Goal: Information Seeking & Learning: Learn about a topic

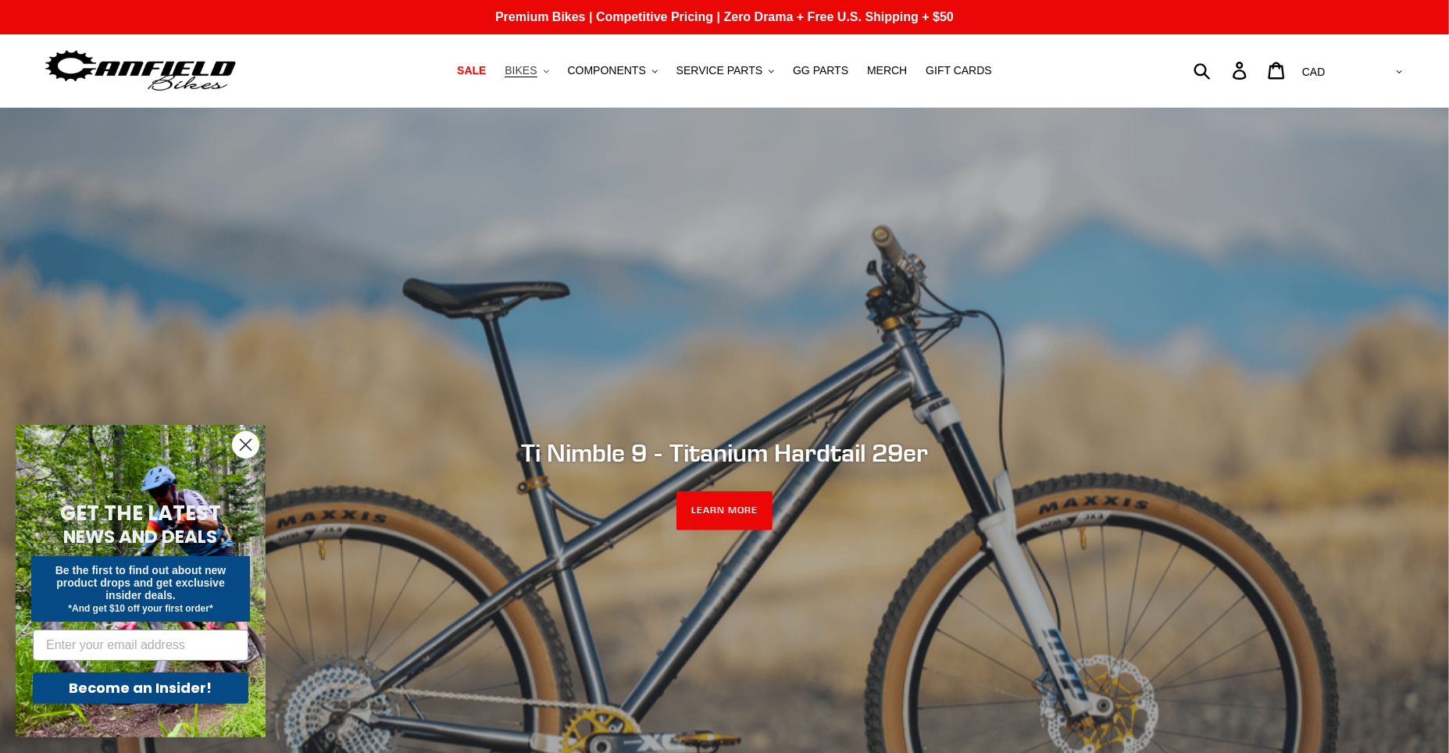
click at [554, 71] on button "BIKES .cls-1{fill:#231f20}" at bounding box center [526, 70] width 59 height 21
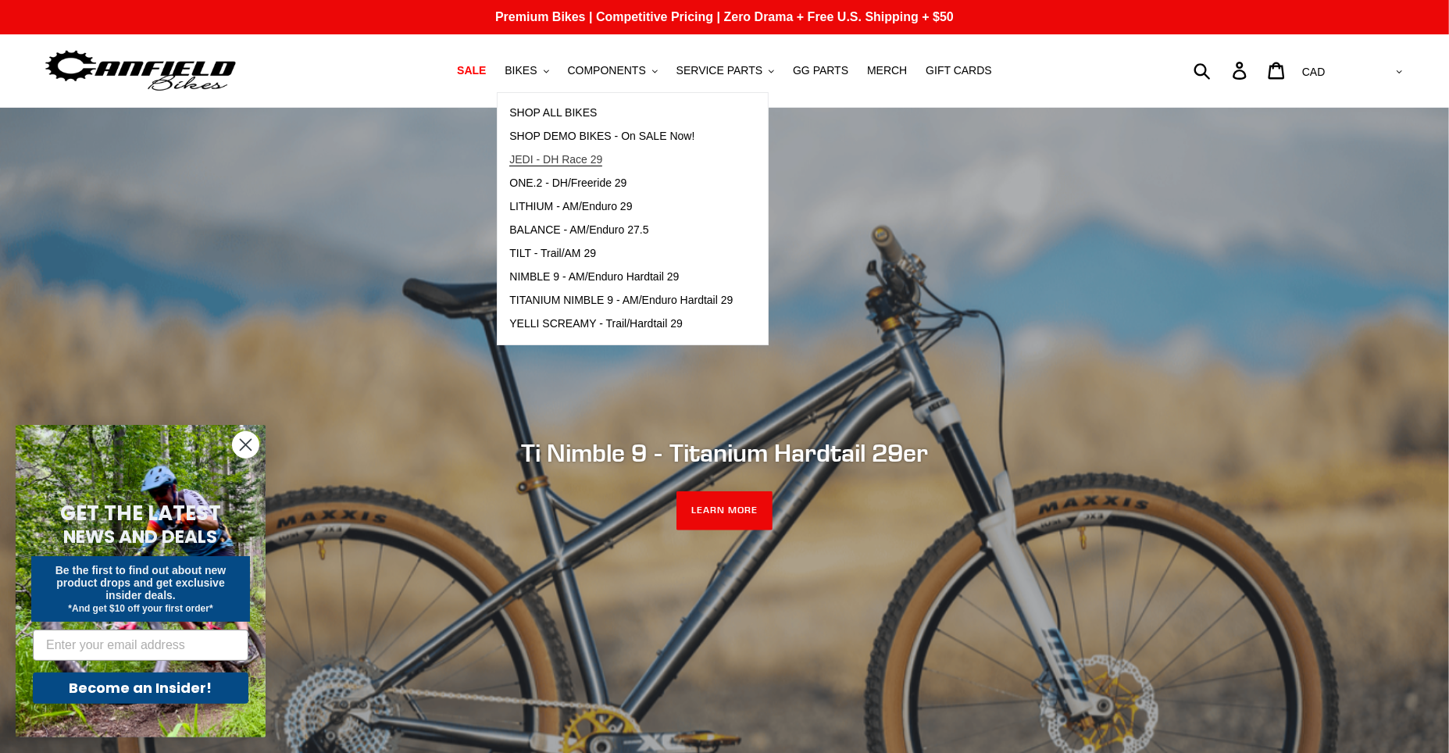
click at [586, 162] on span "JEDI - DH Race 29" at bounding box center [555, 159] width 93 height 13
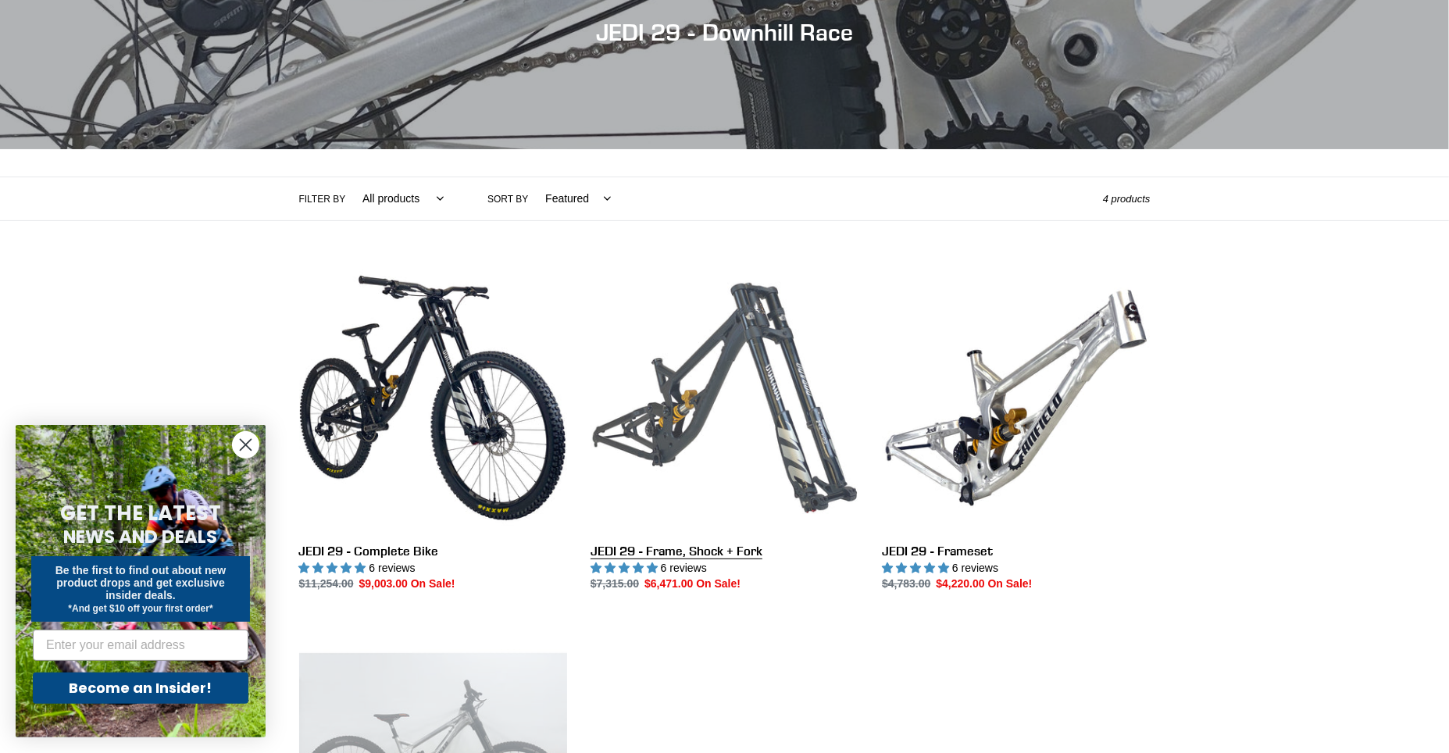
scroll to position [275, 0]
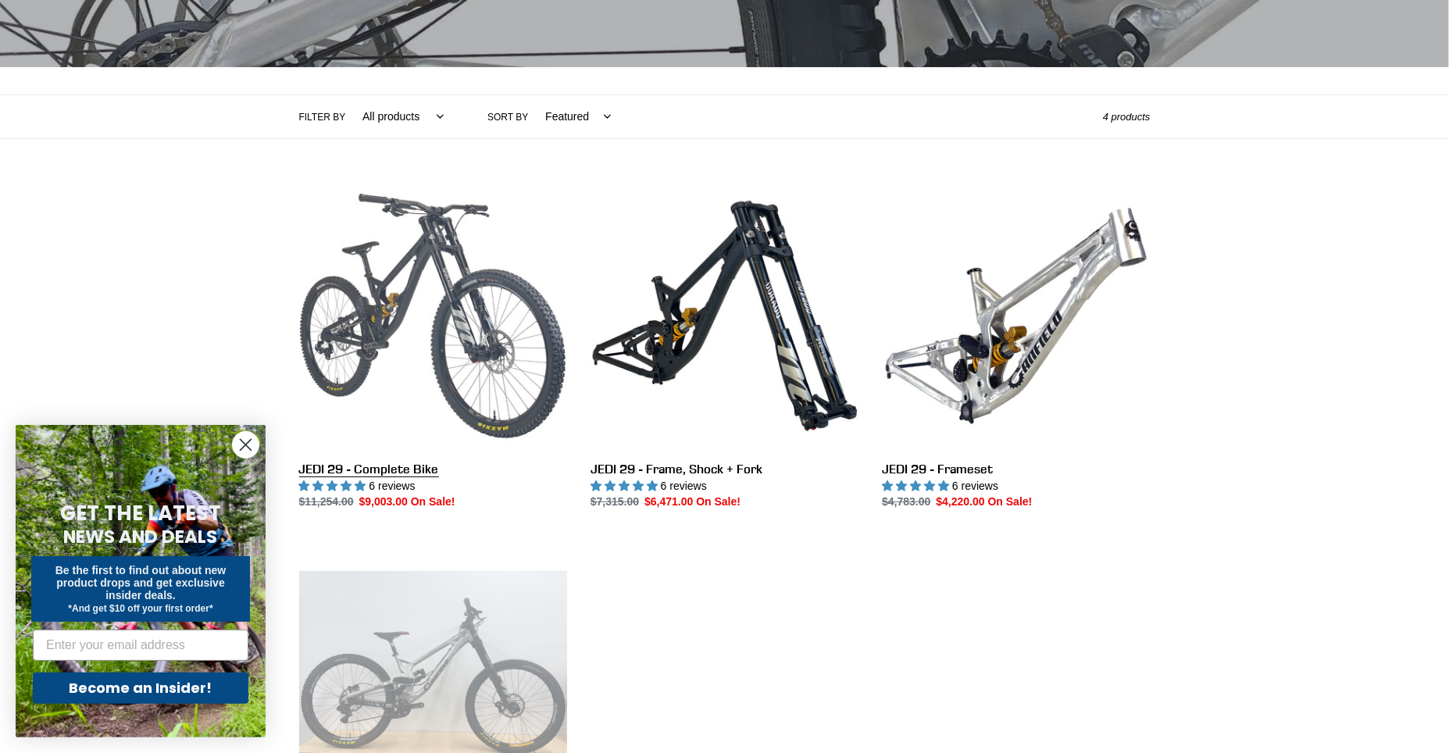
click at [420, 311] on link "JEDI 29 - Complete Bike" at bounding box center [433, 346] width 268 height 329
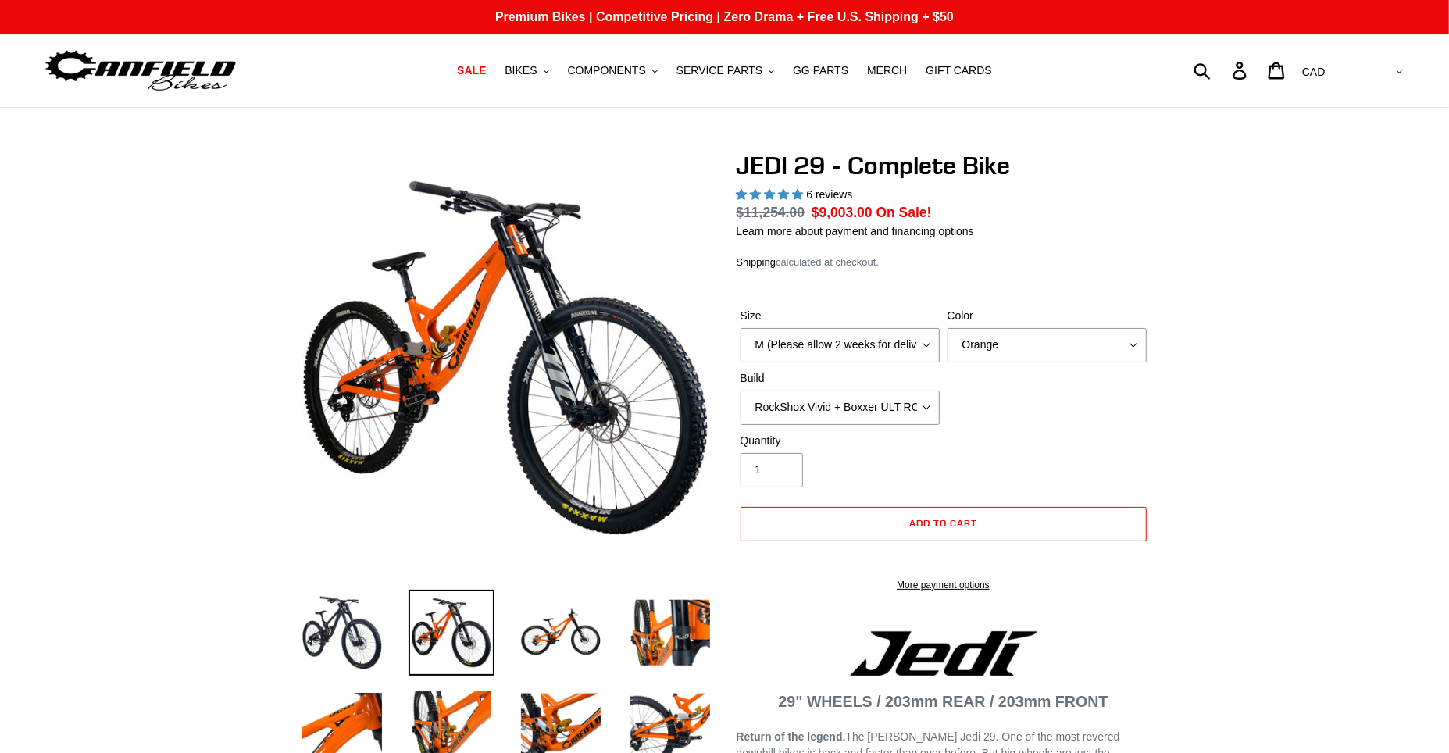
select select "highest-rating"
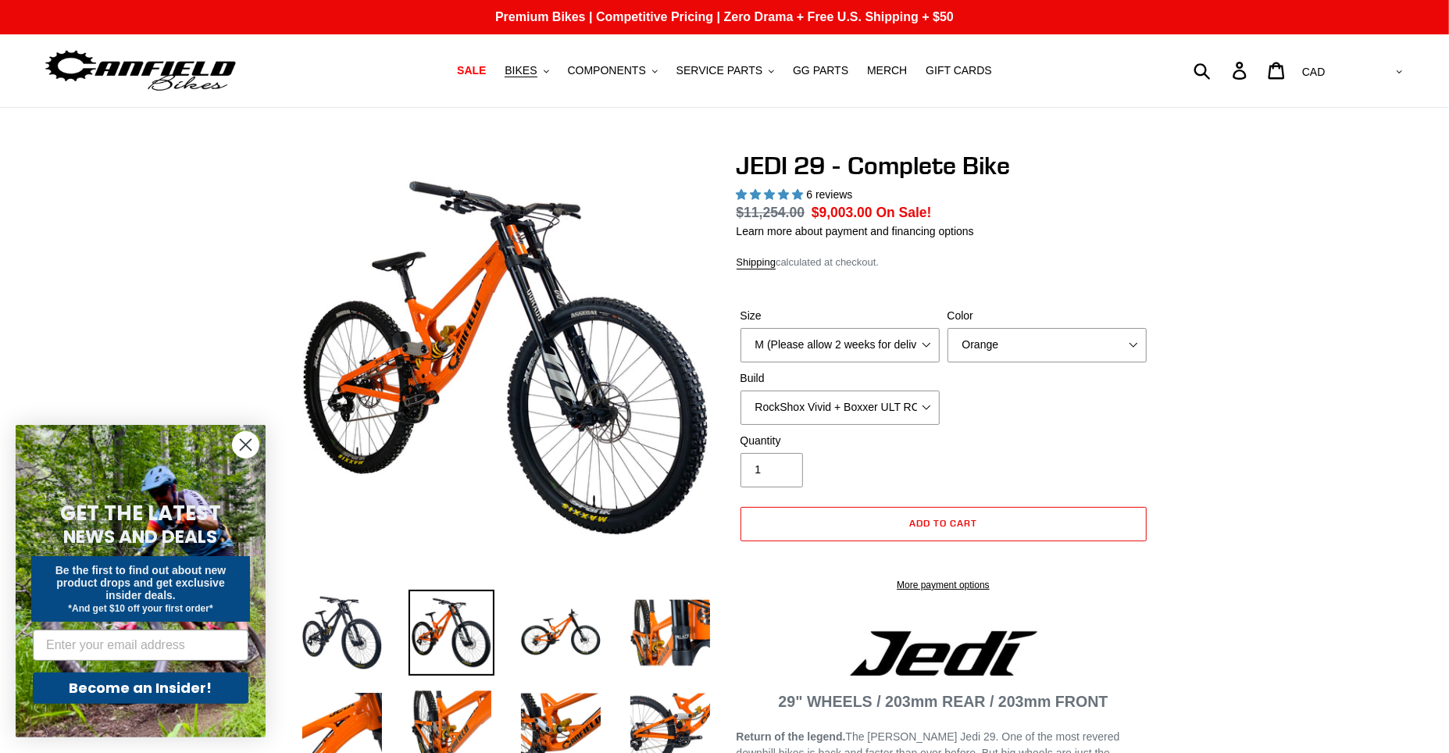
click at [476, 398] on img at bounding box center [591, 247] width 1599 height 1599
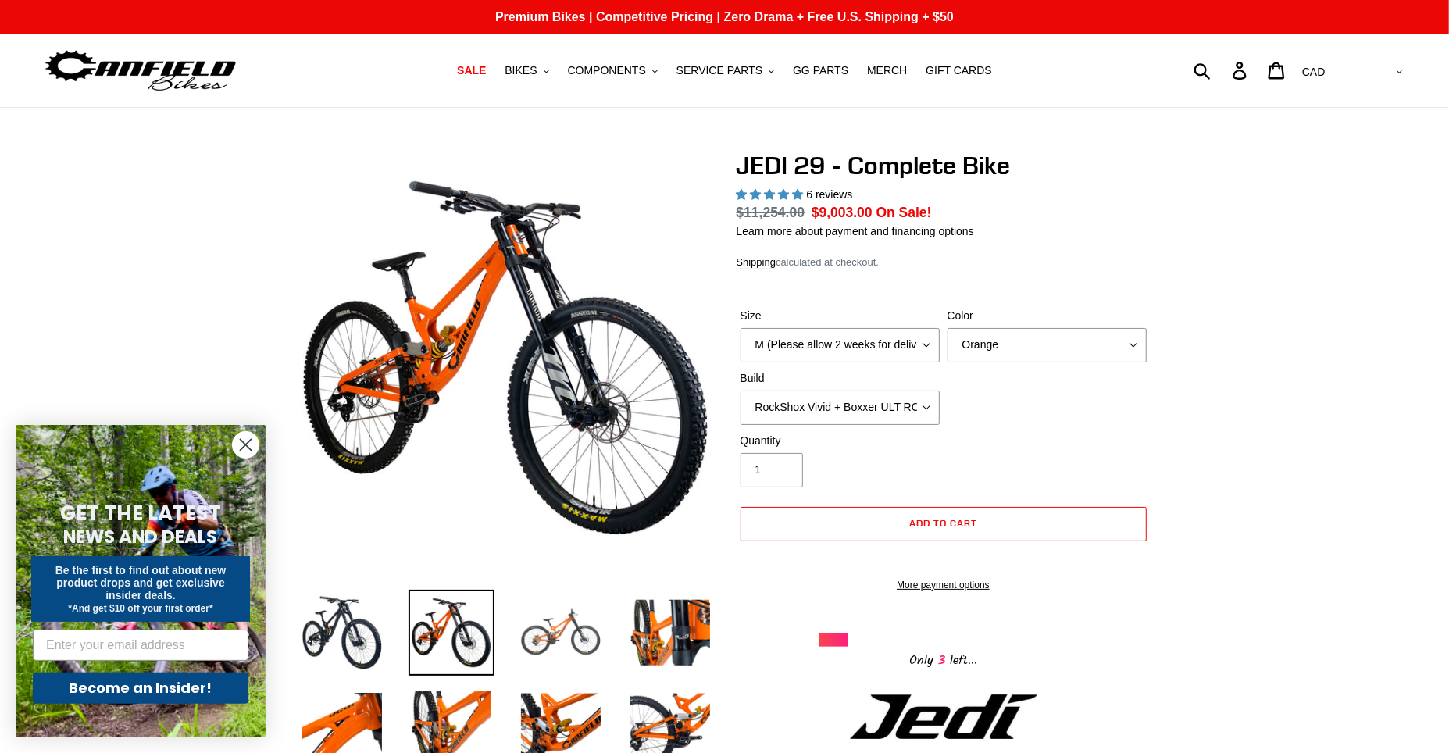
click at [555, 642] on img at bounding box center [561, 633] width 86 height 86
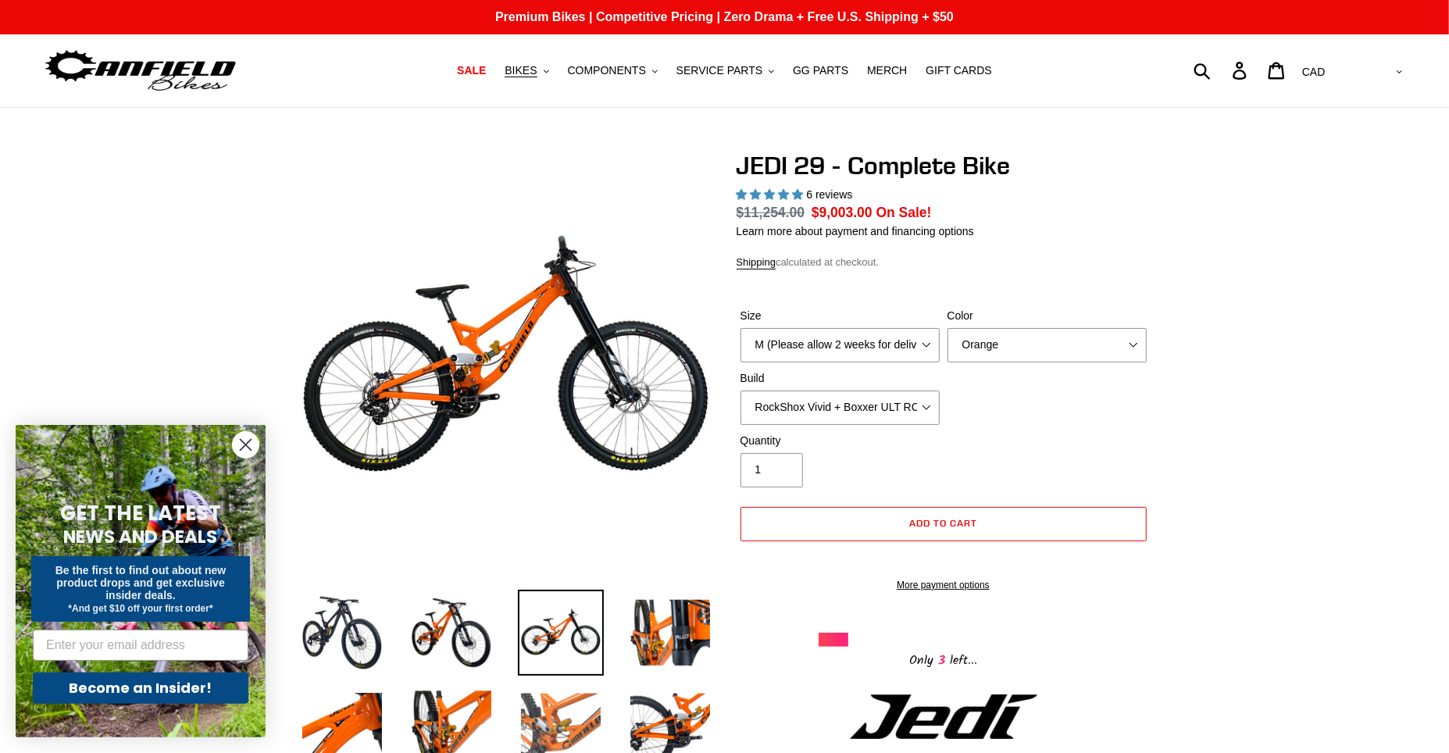
click at [565, 722] on img at bounding box center [561, 723] width 86 height 86
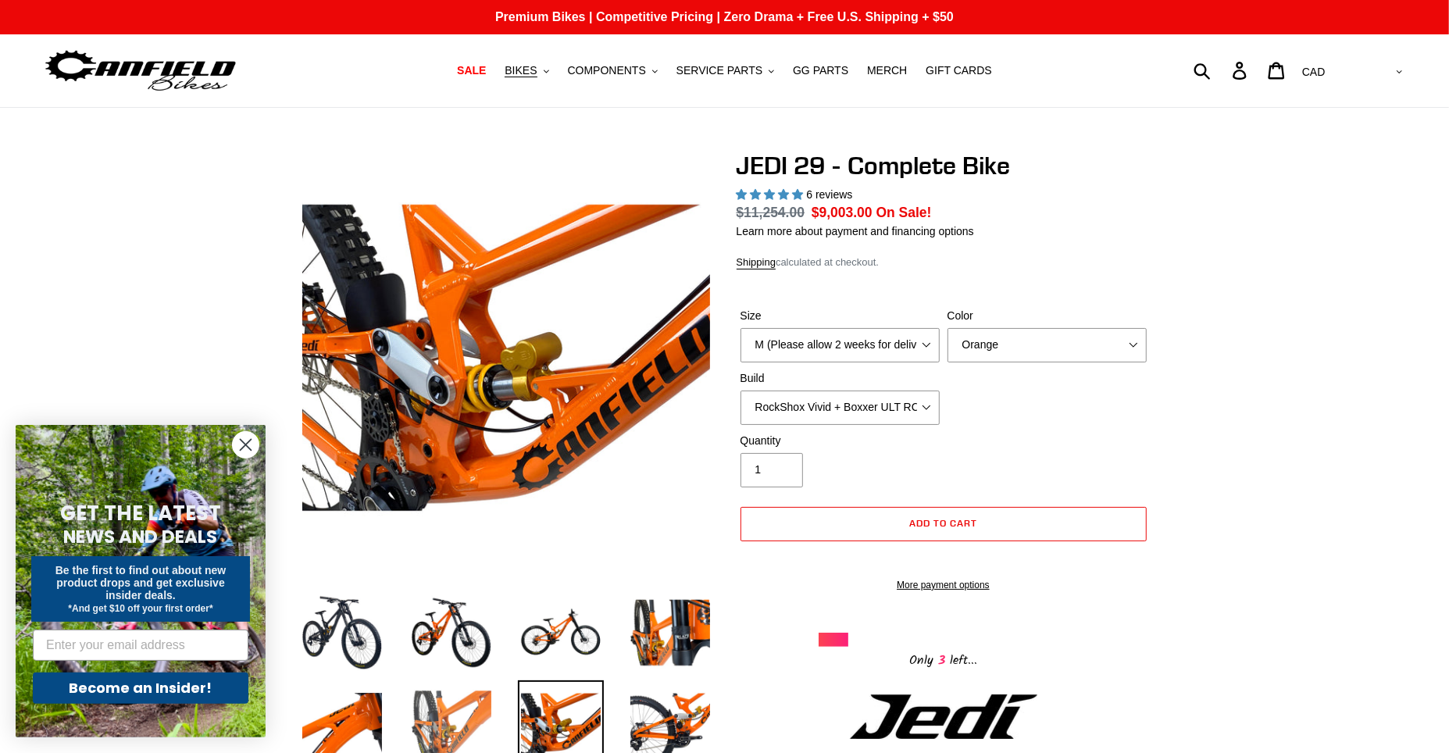
click at [444, 711] on img at bounding box center [451, 723] width 86 height 86
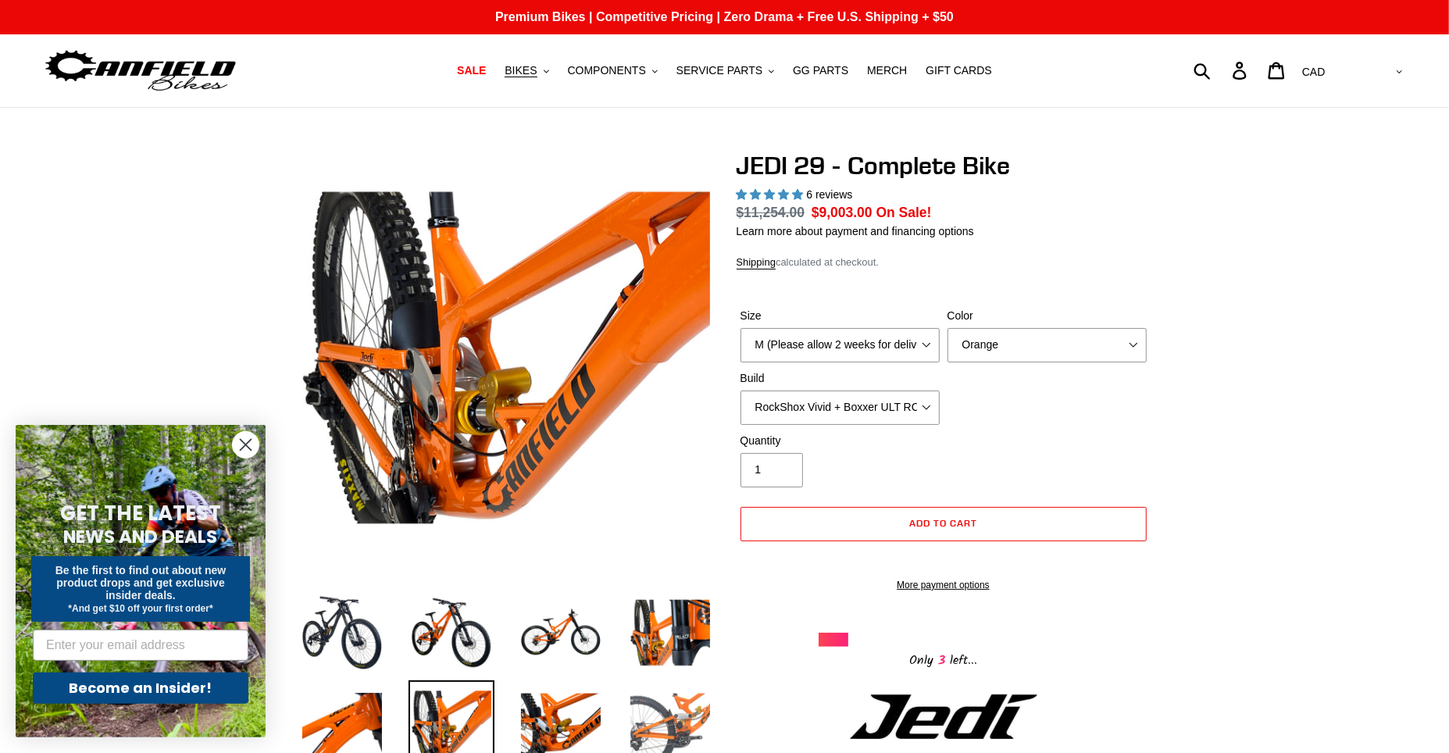
click at [661, 714] on img at bounding box center [670, 723] width 86 height 86
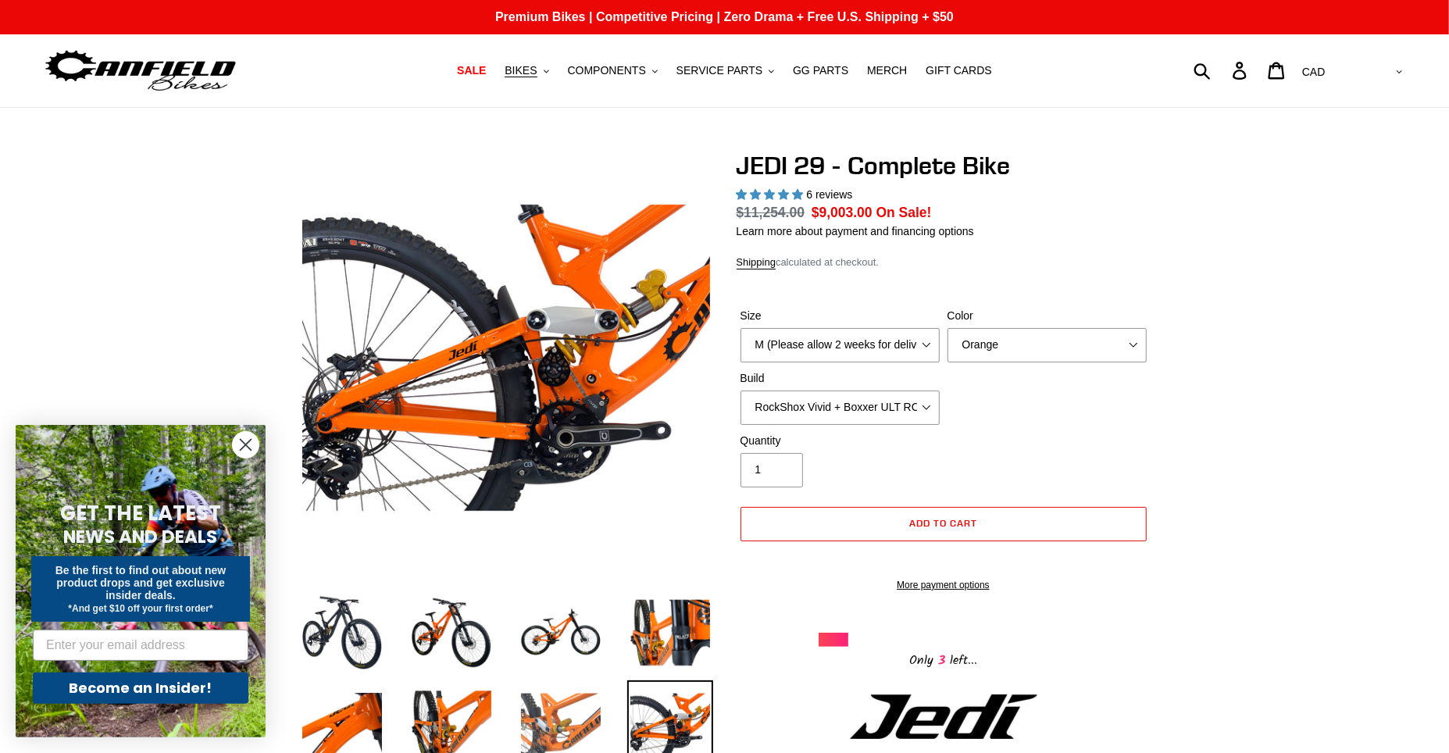
click at [569, 715] on img at bounding box center [561, 723] width 86 height 86
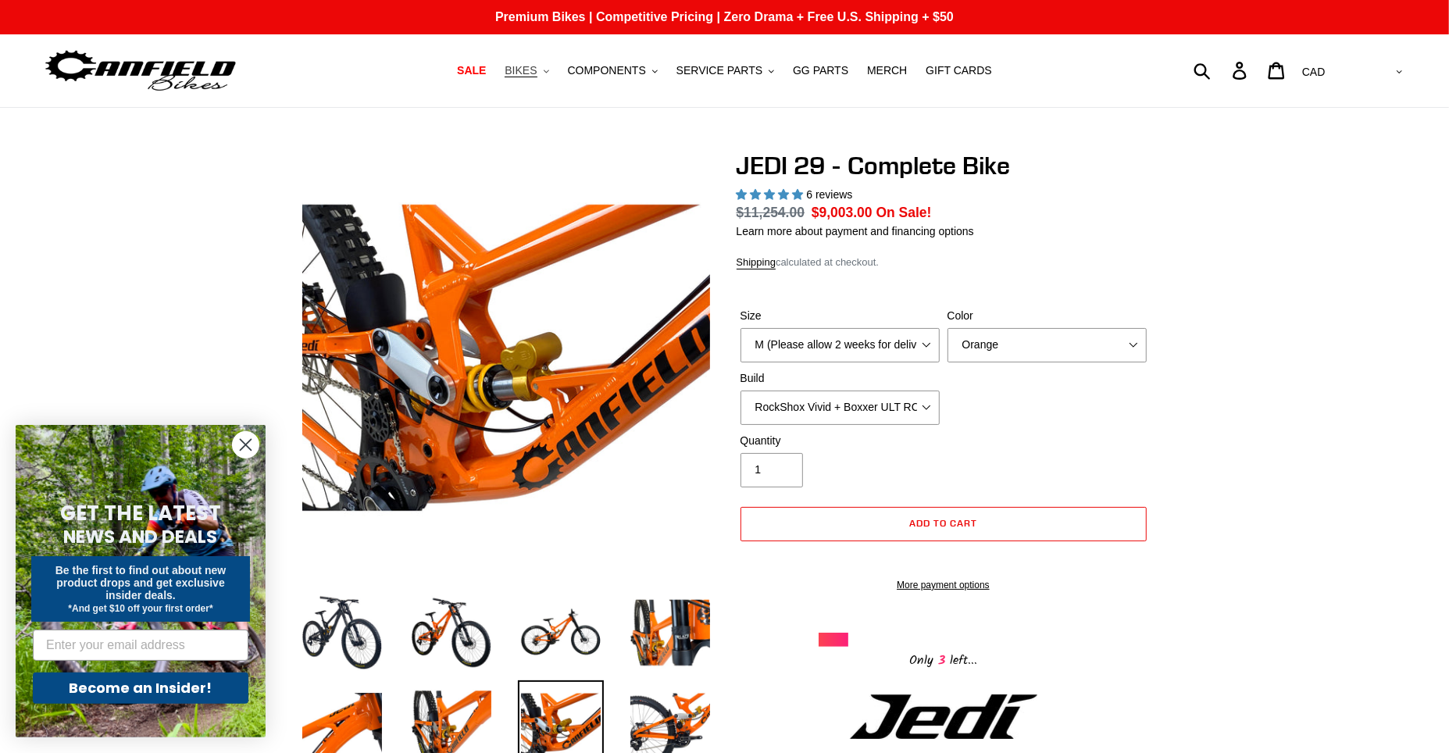
click at [549, 70] on icon ".cls-1{fill:#231f20}" at bounding box center [546, 71] width 5 height 5
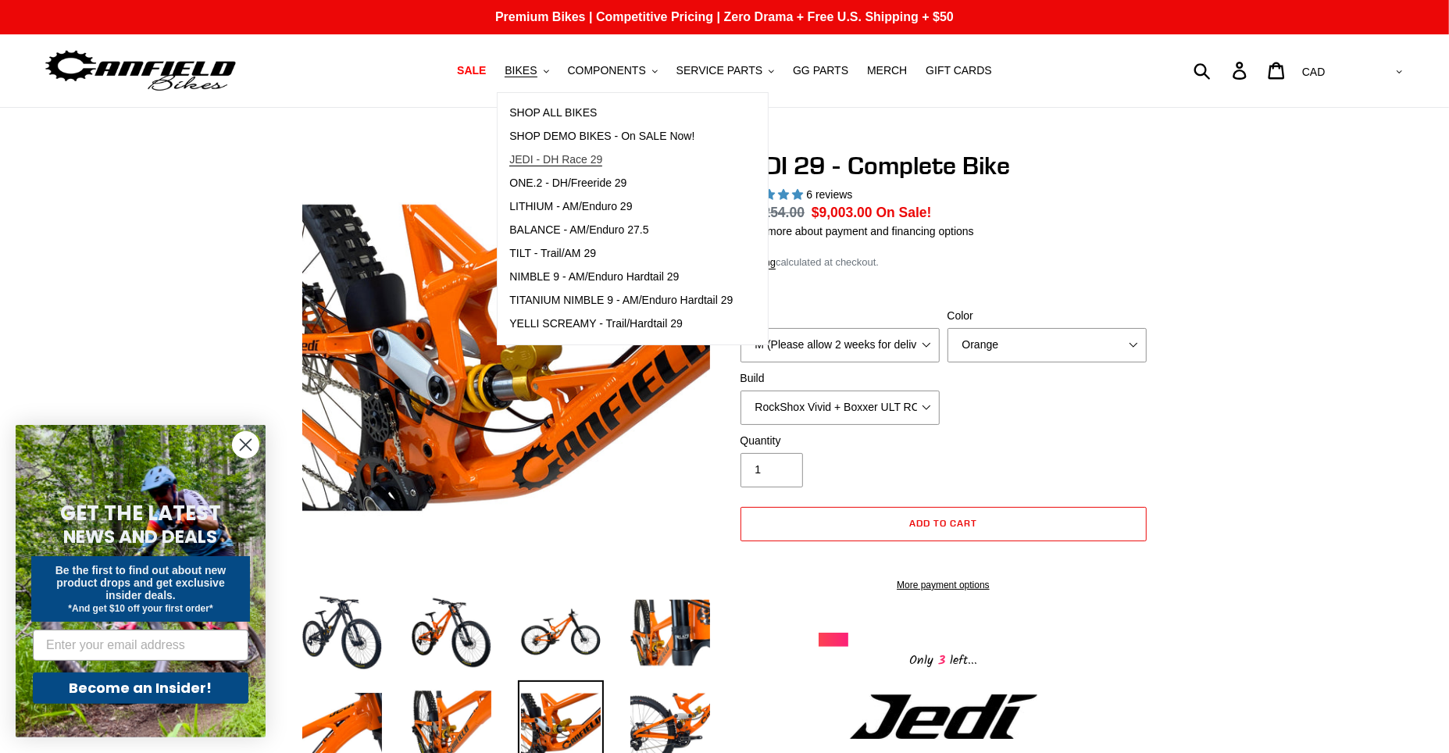
click at [579, 153] on span "JEDI - DH Race 29" at bounding box center [555, 159] width 93 height 13
